Goal: Information Seeking & Learning: Find specific fact

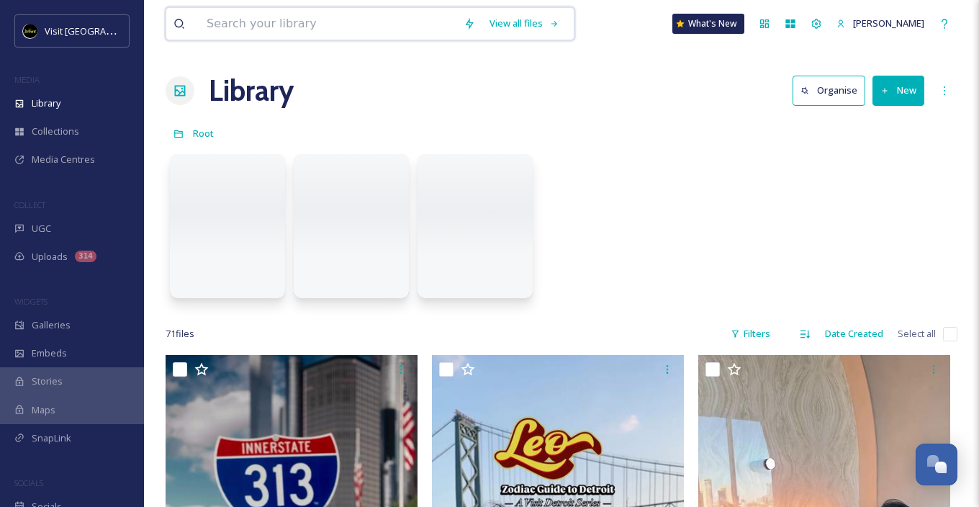
click at [282, 32] on input at bounding box center [327, 24] width 257 height 32
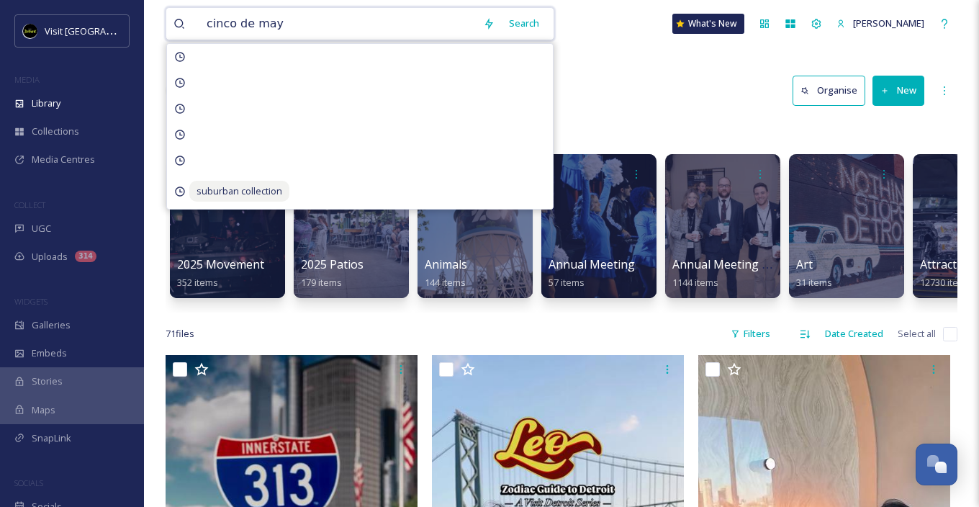
type input "[DATE][PERSON_NAME]"
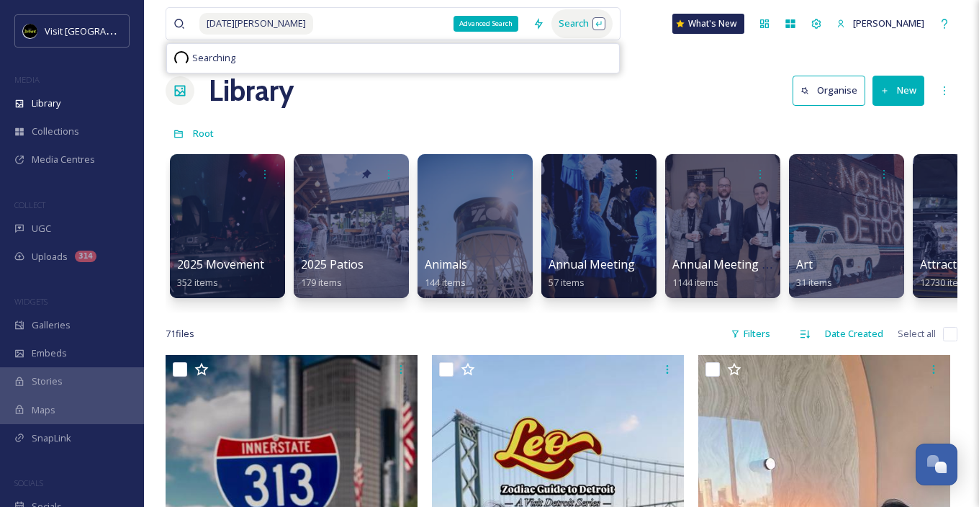
click at [551, 18] on div "Search" at bounding box center [581, 23] width 61 height 28
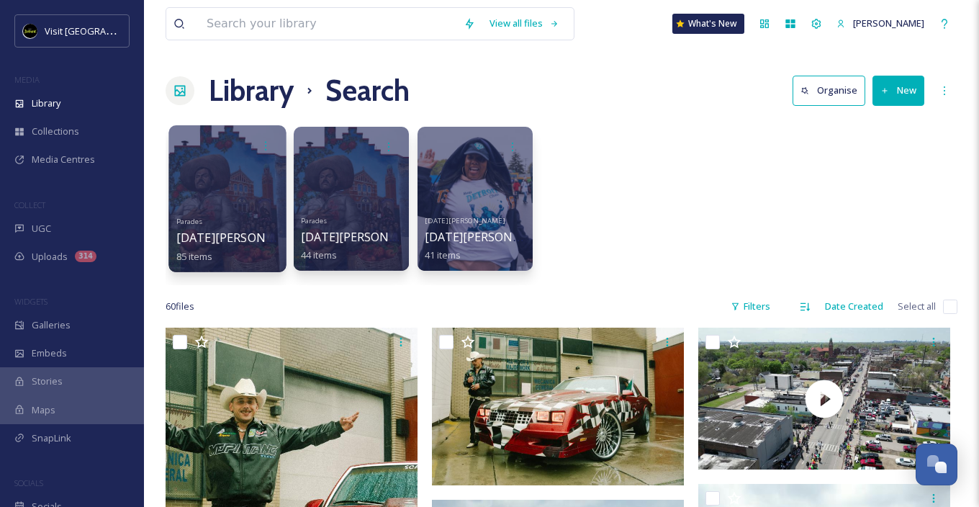
click at [230, 202] on div at bounding box center [226, 198] width 117 height 147
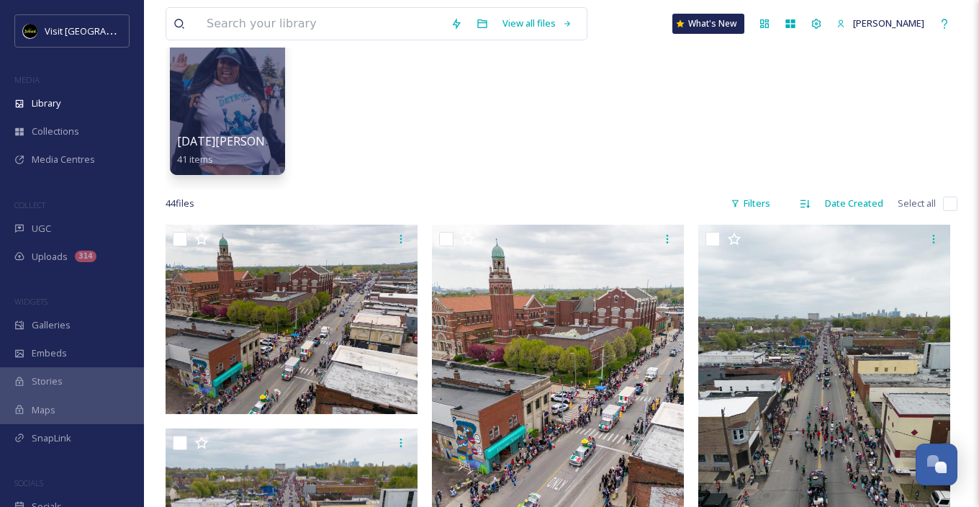
scroll to position [27, 0]
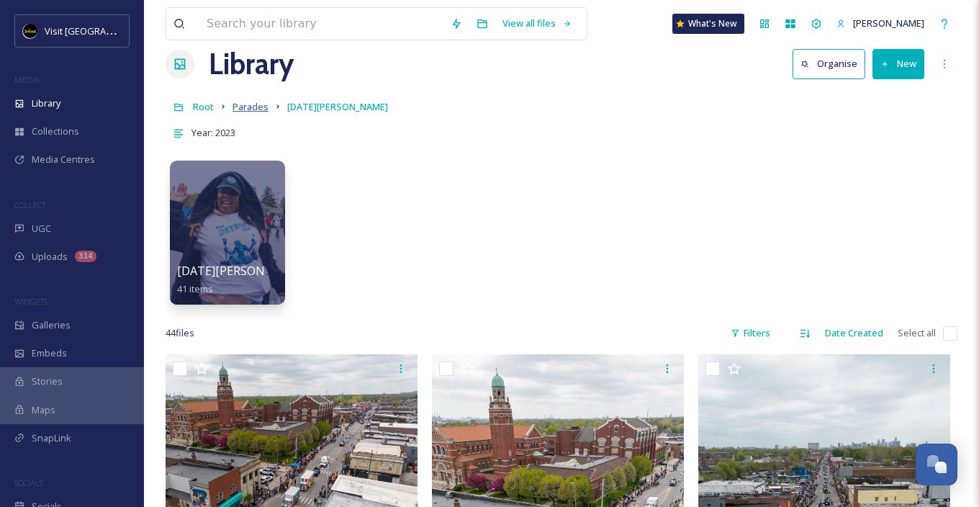
click at [248, 106] on span "Parades" at bounding box center [250, 106] width 36 height 13
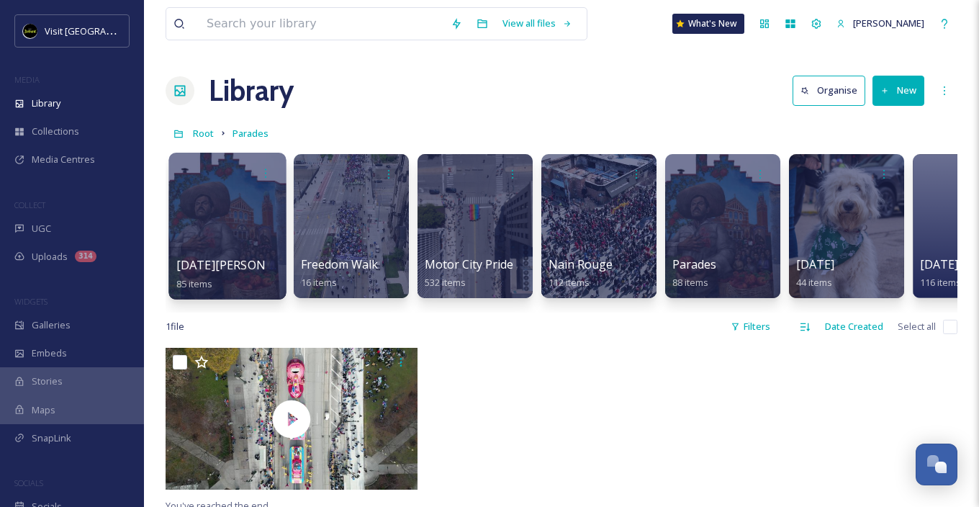
click at [230, 235] on div at bounding box center [226, 226] width 117 height 147
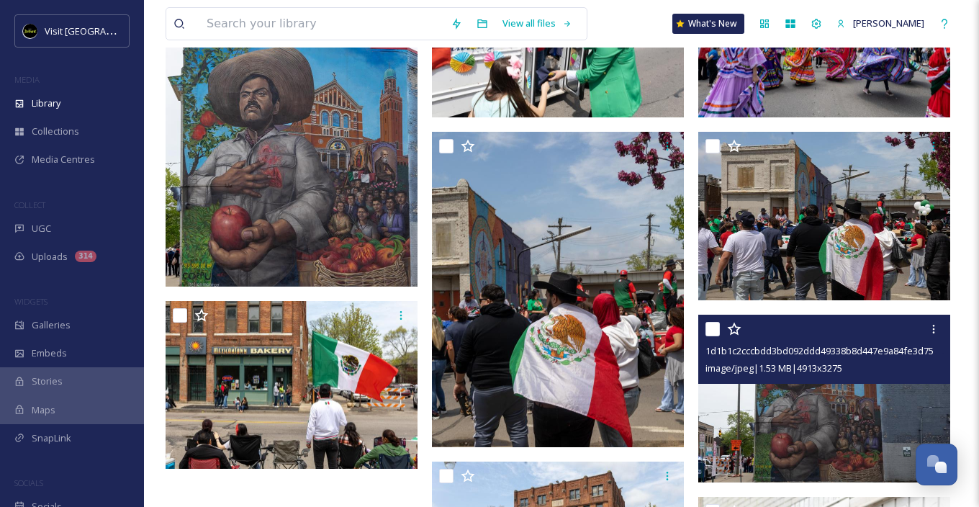
scroll to position [3261, 0]
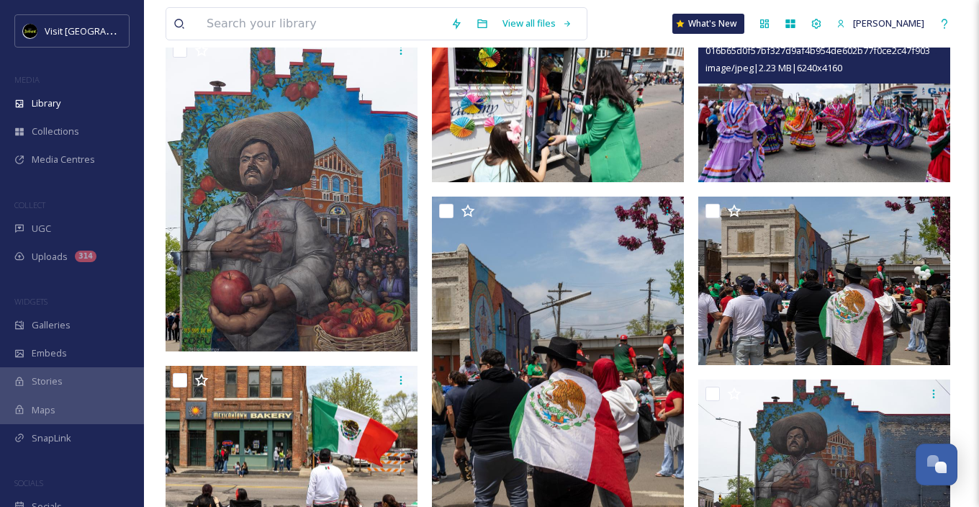
click at [792, 150] on img at bounding box center [824, 98] width 252 height 168
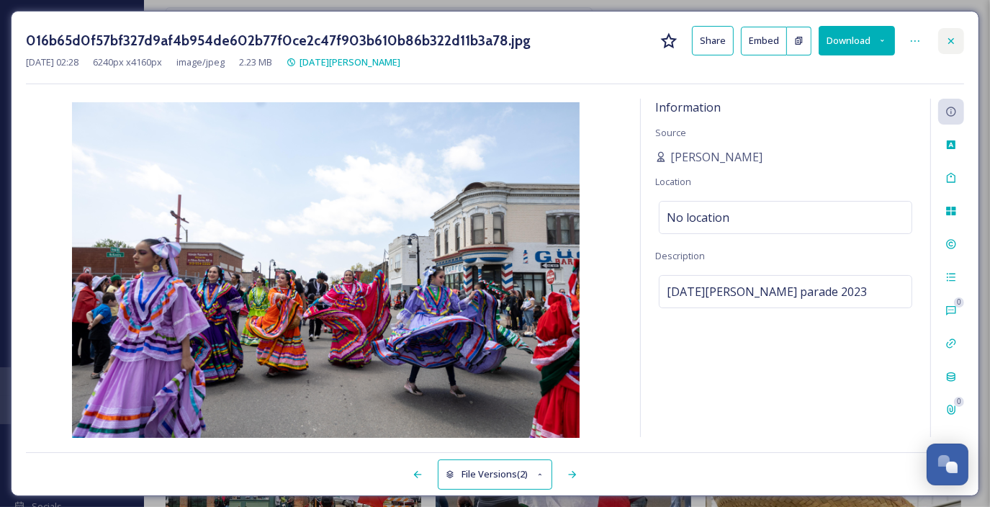
click at [949, 33] on div at bounding box center [951, 41] width 26 height 26
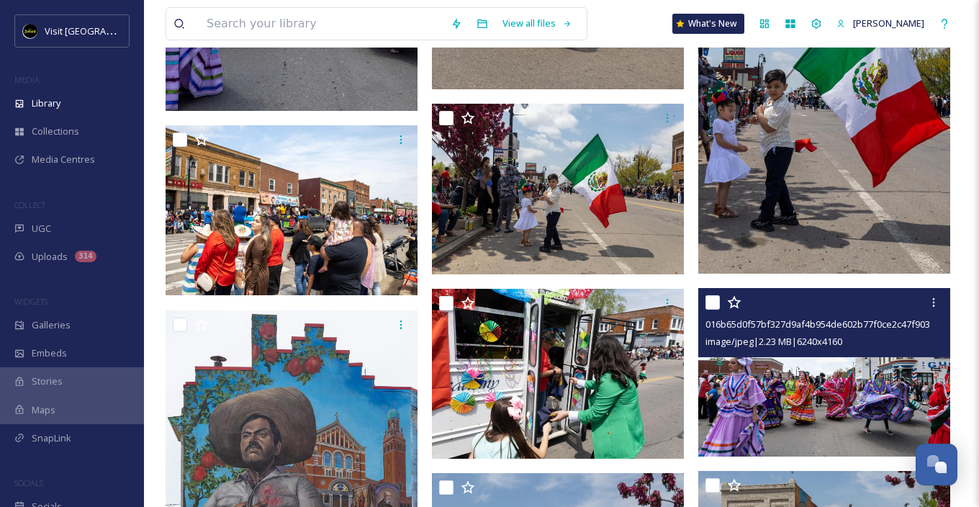
scroll to position [2666, 0]
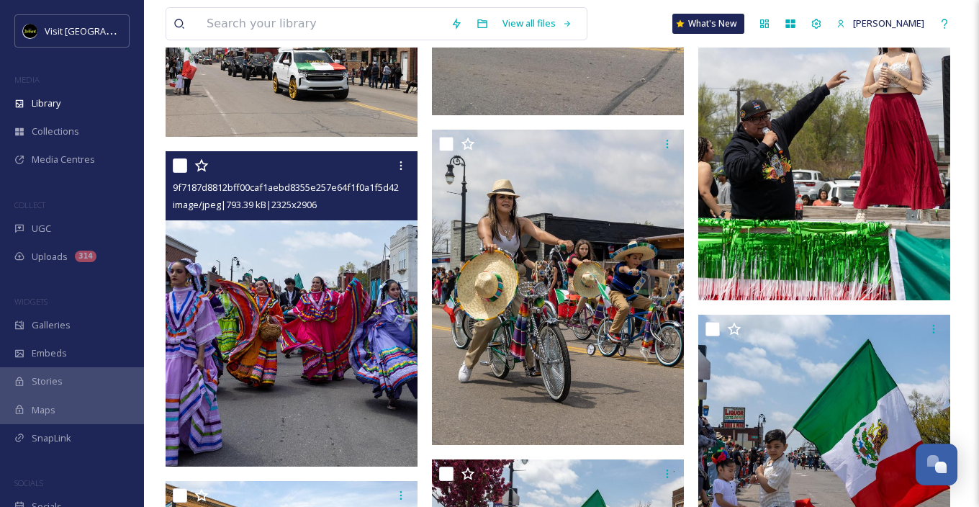
click at [366, 330] on img at bounding box center [292, 308] width 252 height 315
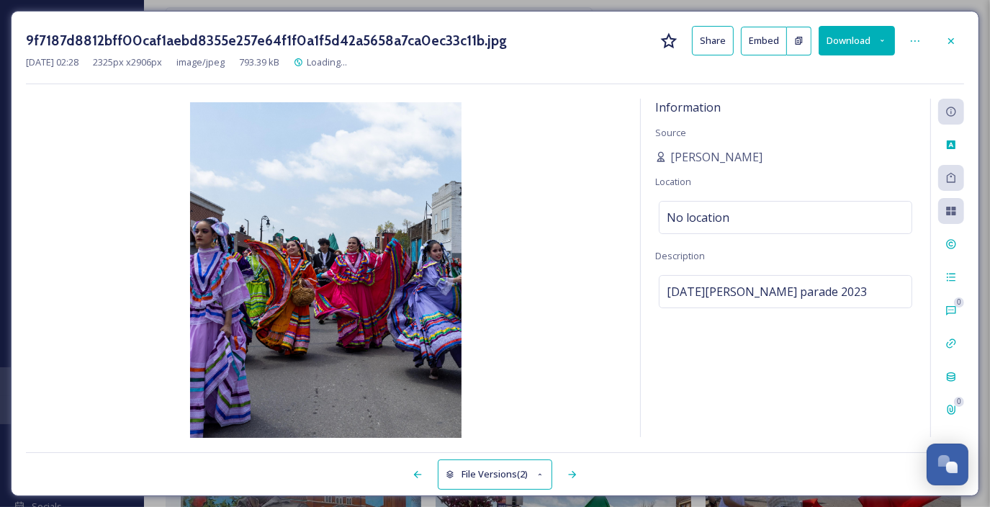
click at [852, 42] on button "Download" at bounding box center [856, 41] width 76 height 30
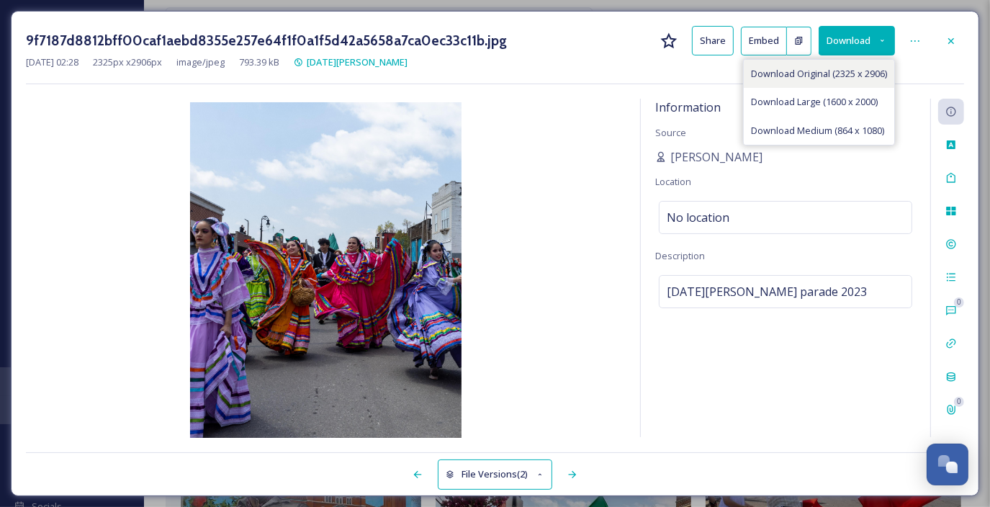
click at [849, 75] on span "Download Original (2325 x 2906)" at bounding box center [819, 74] width 136 height 14
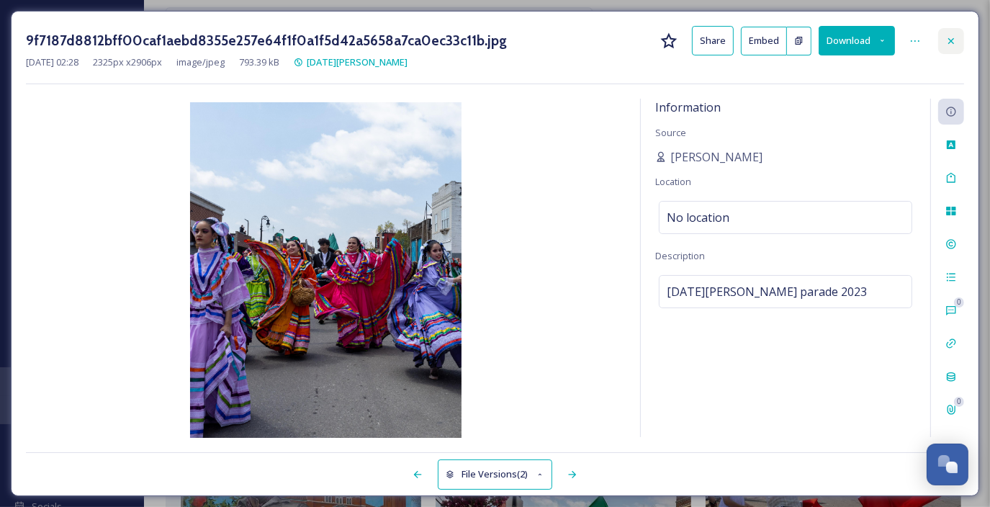
click at [953, 40] on icon at bounding box center [951, 41] width 12 height 12
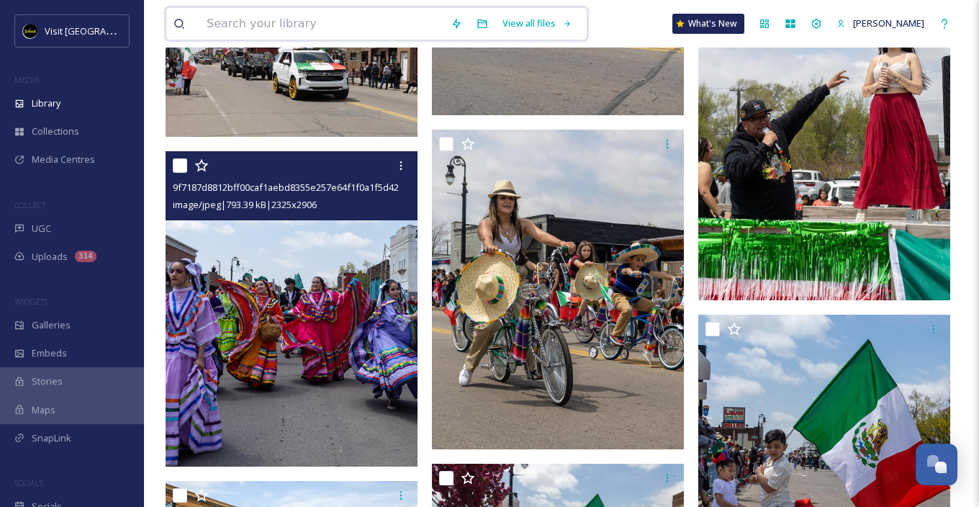
click at [340, 24] on input at bounding box center [321, 24] width 244 height 32
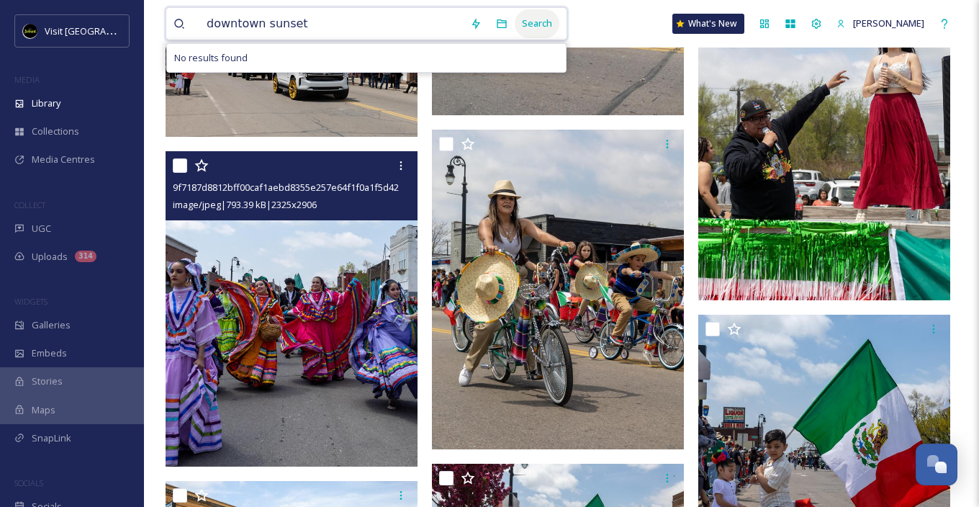
type input "downtown sunset"
click at [538, 23] on div "Search" at bounding box center [537, 23] width 45 height 28
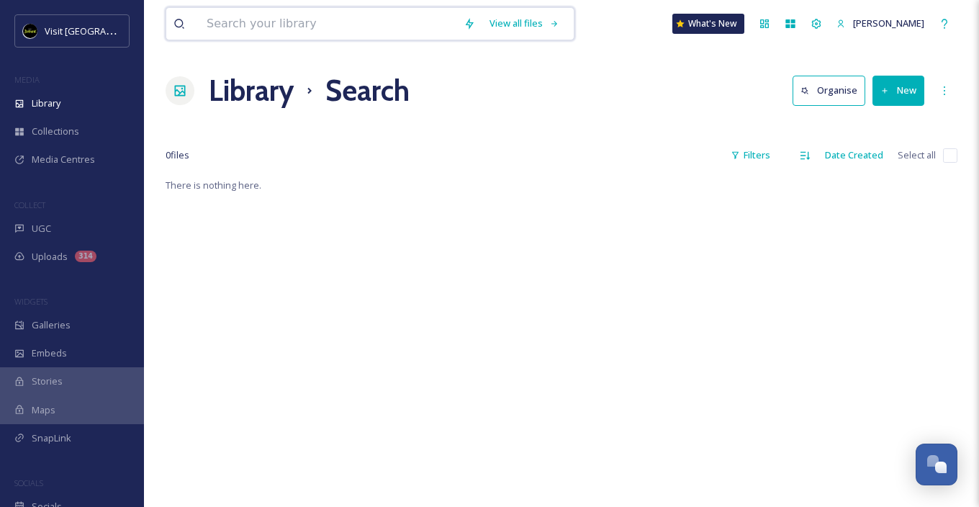
click at [329, 24] on input at bounding box center [327, 24] width 257 height 32
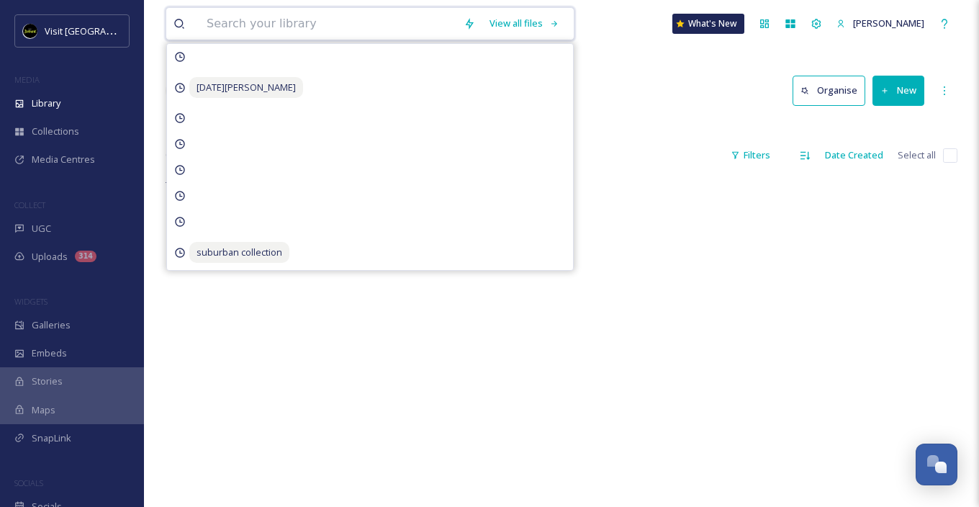
type input "c"
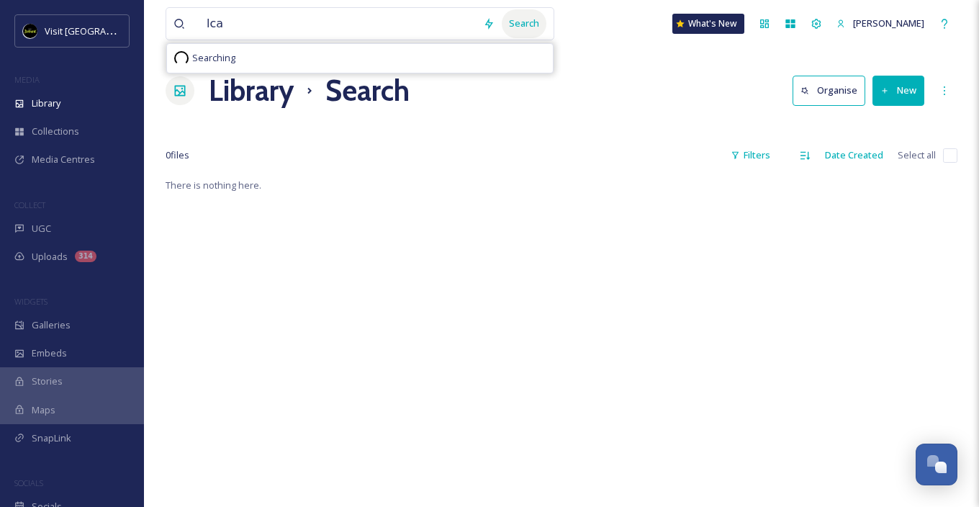
click at [538, 22] on div "Search" at bounding box center [524, 23] width 45 height 28
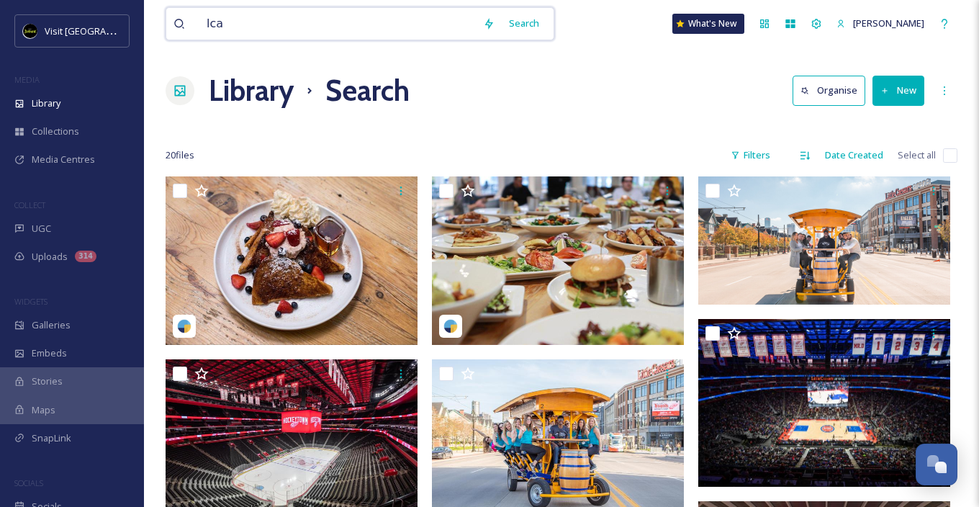
click at [245, 23] on input "lca" at bounding box center [337, 24] width 276 height 32
drag, startPoint x: 333, startPoint y: 25, endPoint x: 130, endPoint y: 7, distance: 203.8
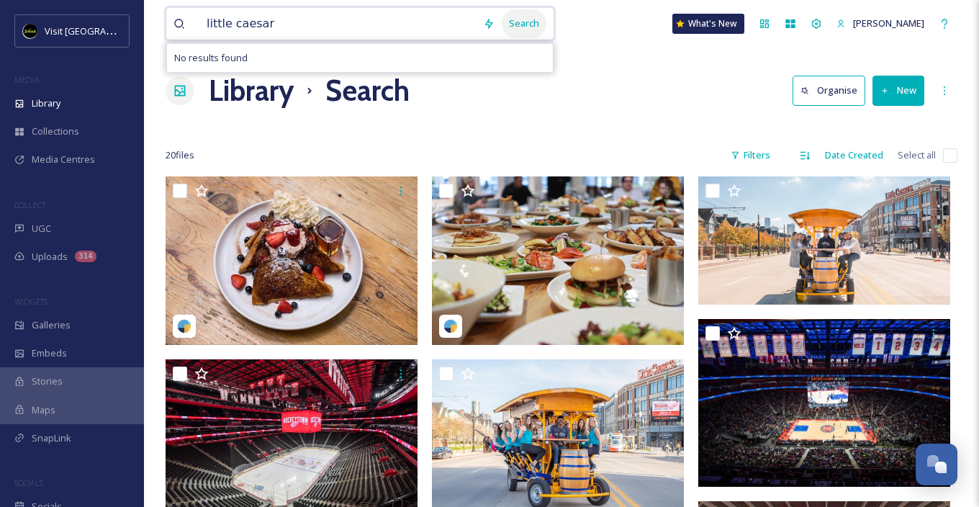
type input "little caesar"
click at [514, 22] on div "Search" at bounding box center [524, 23] width 45 height 28
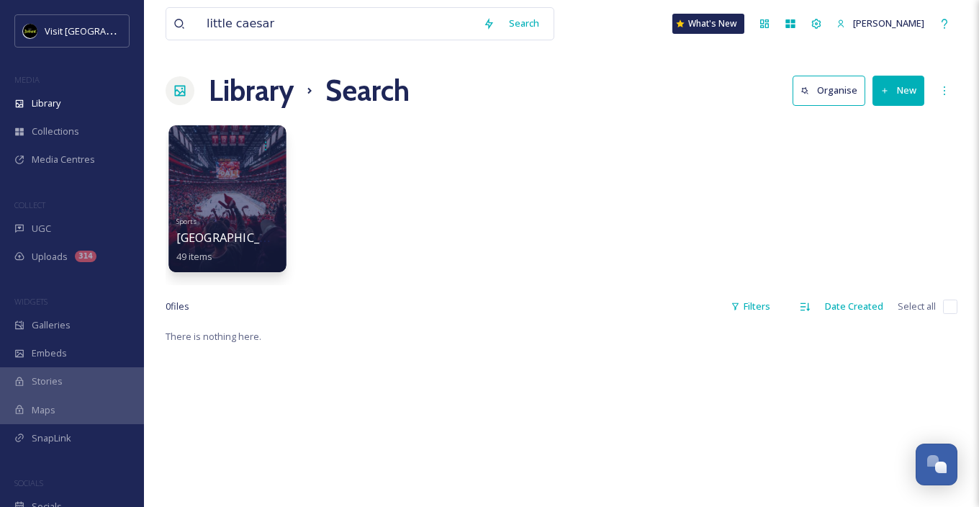
click at [236, 207] on div at bounding box center [226, 198] width 117 height 147
